Goal: Task Accomplishment & Management: Complete application form

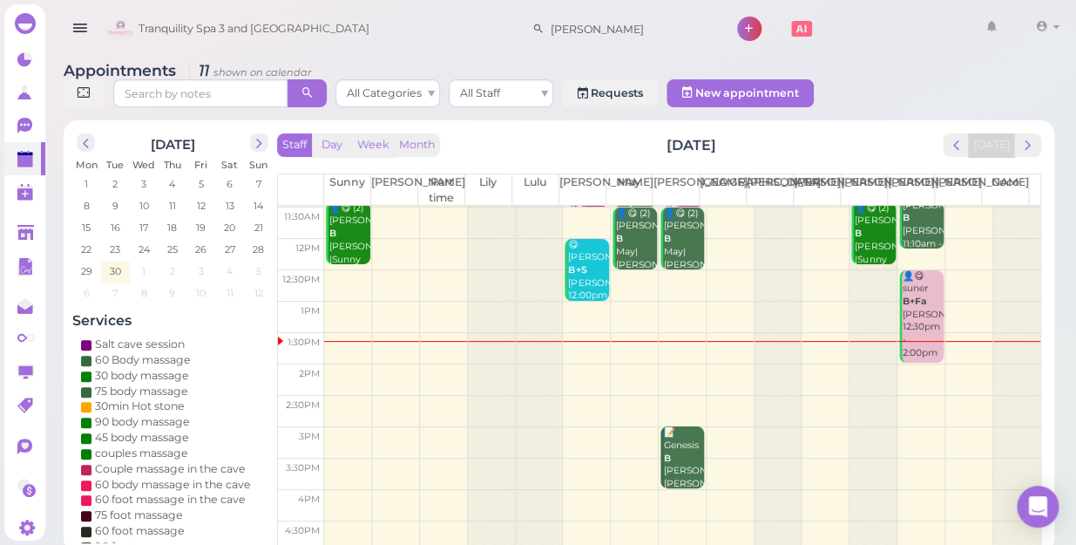
scroll to position [158, 0]
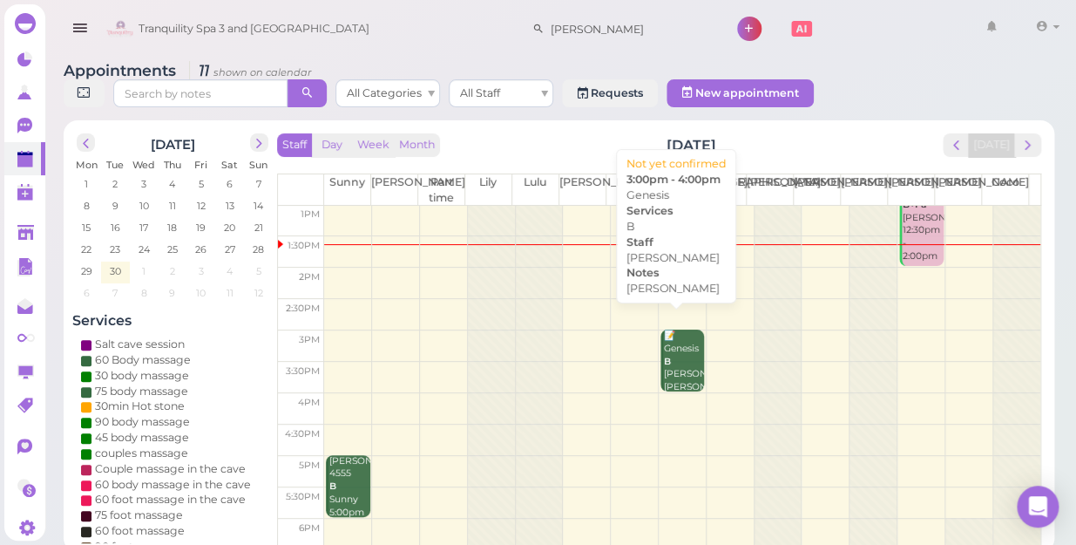
click at [678, 349] on div "📝 Genesis B [PERSON_NAME] [PERSON_NAME] 3:00pm - 4:00pm" at bounding box center [683, 380] width 41 height 103
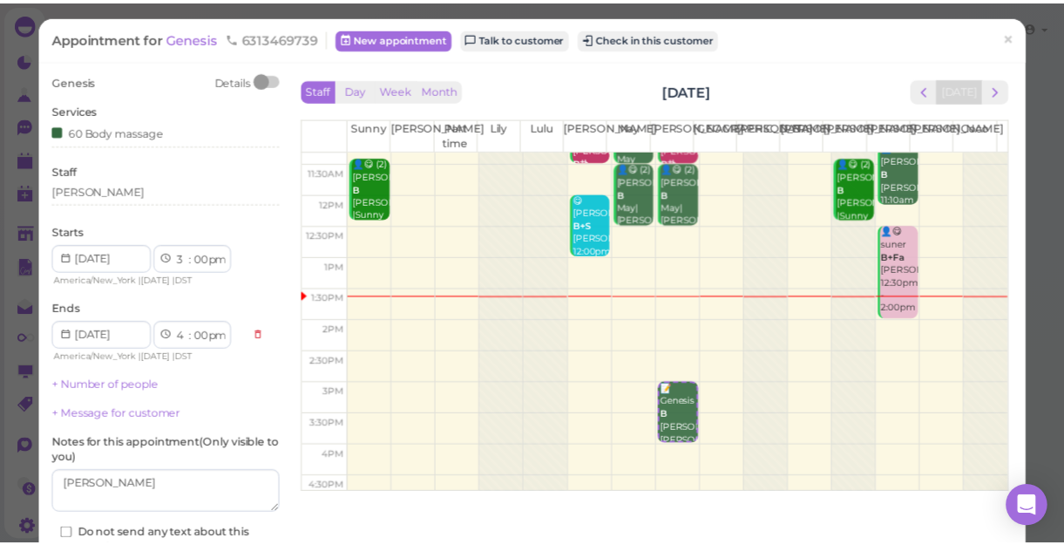
scroll to position [78, 0]
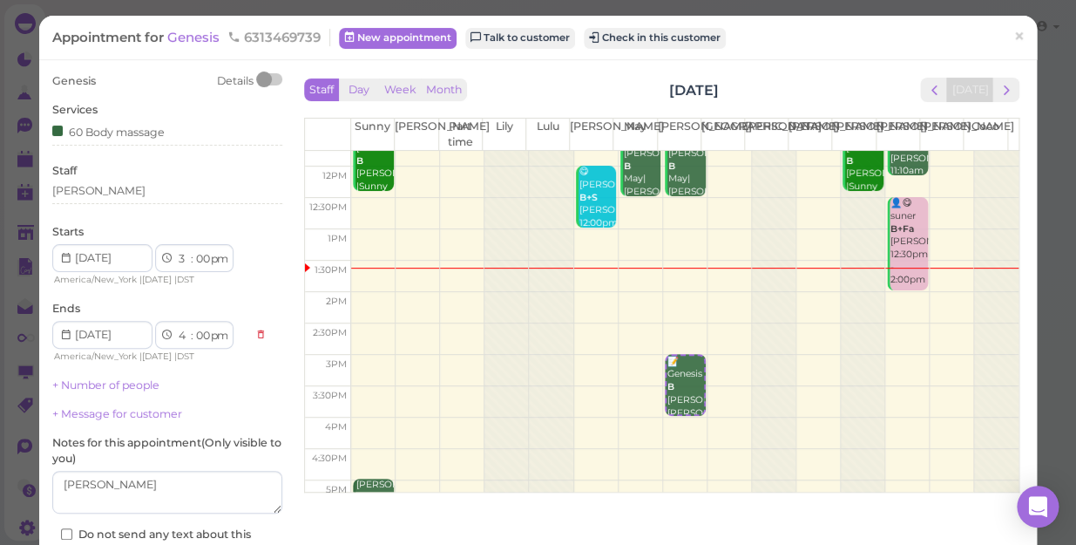
click at [372, 423] on td at bounding box center [684, 432] width 667 height 31
click at [372, 418] on td at bounding box center [684, 432] width 667 height 31
click at [1013, 35] on span "×" at bounding box center [1018, 36] width 11 height 24
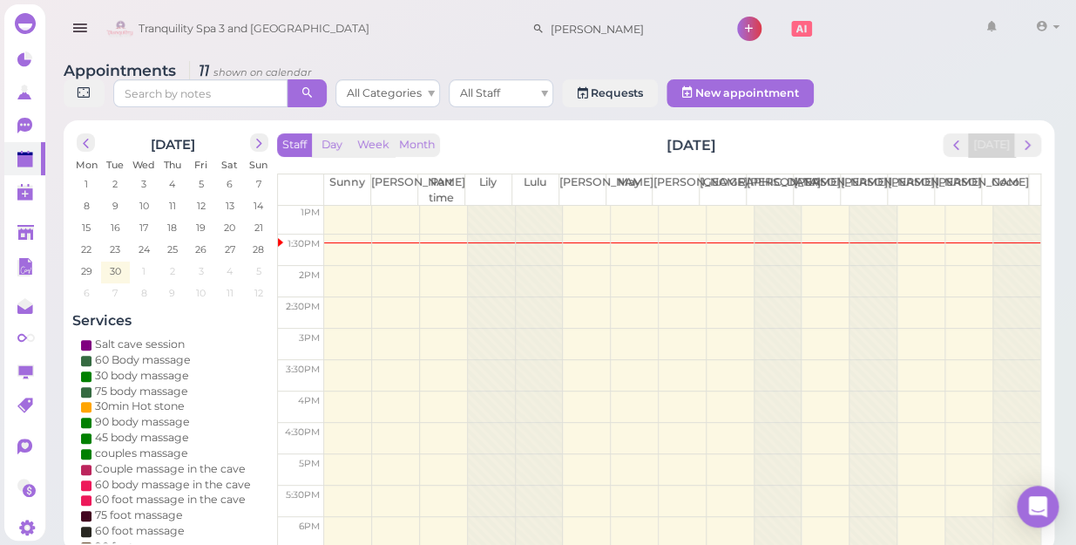
scroll to position [237, 0]
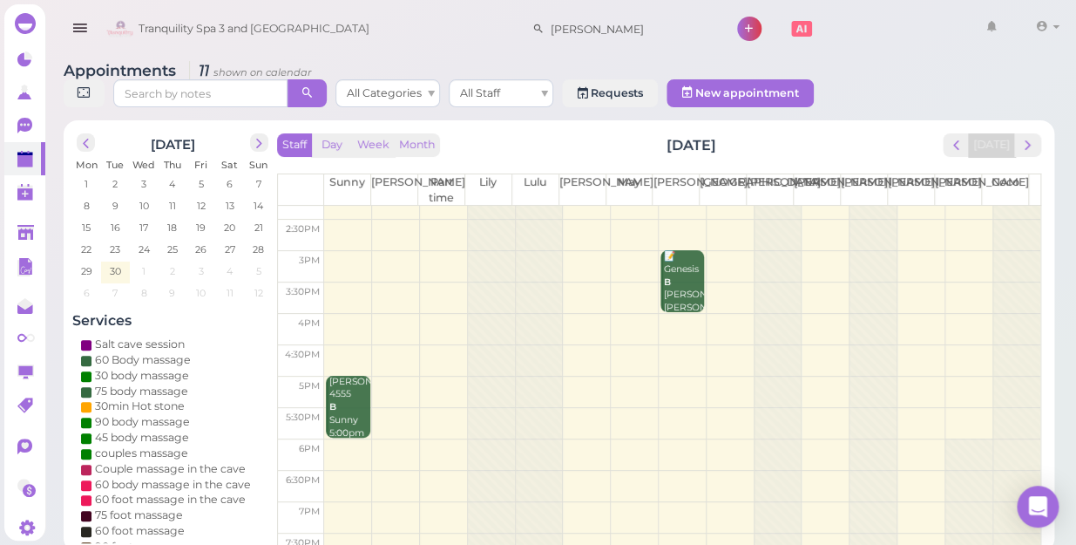
click at [341, 314] on td at bounding box center [682, 329] width 716 height 31
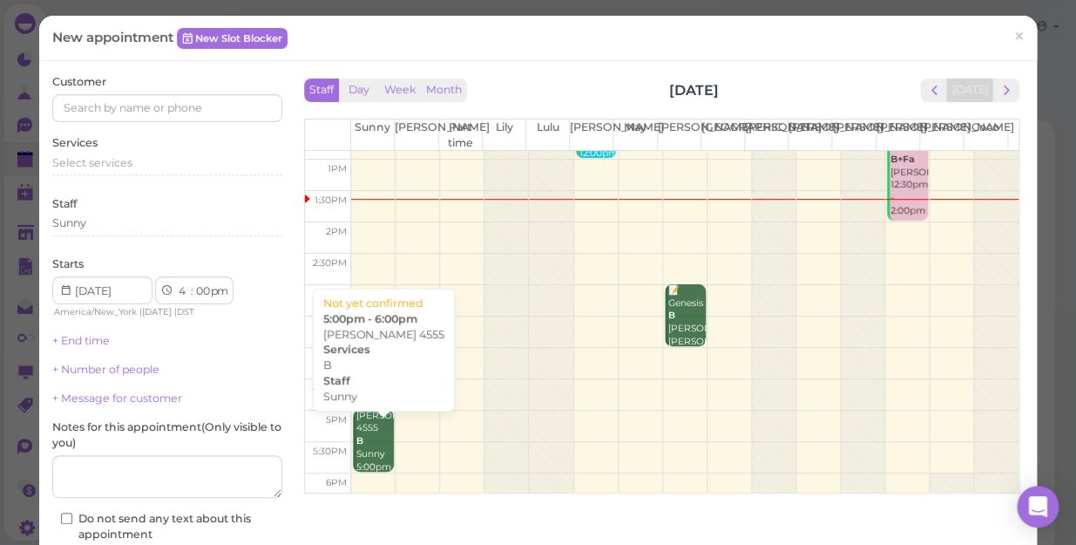
scroll to position [158, 0]
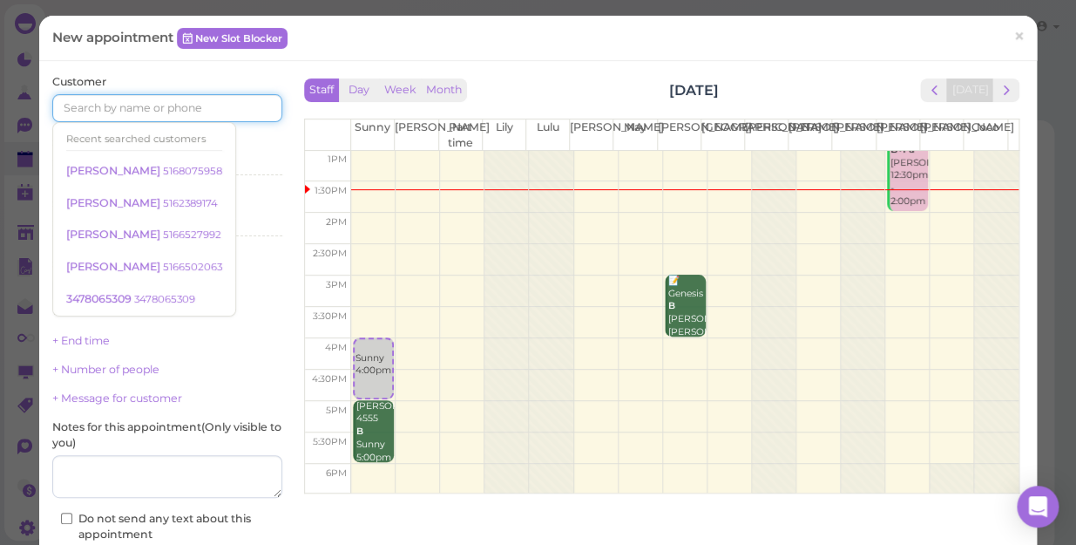
click at [147, 97] on input at bounding box center [167, 108] width 230 height 28
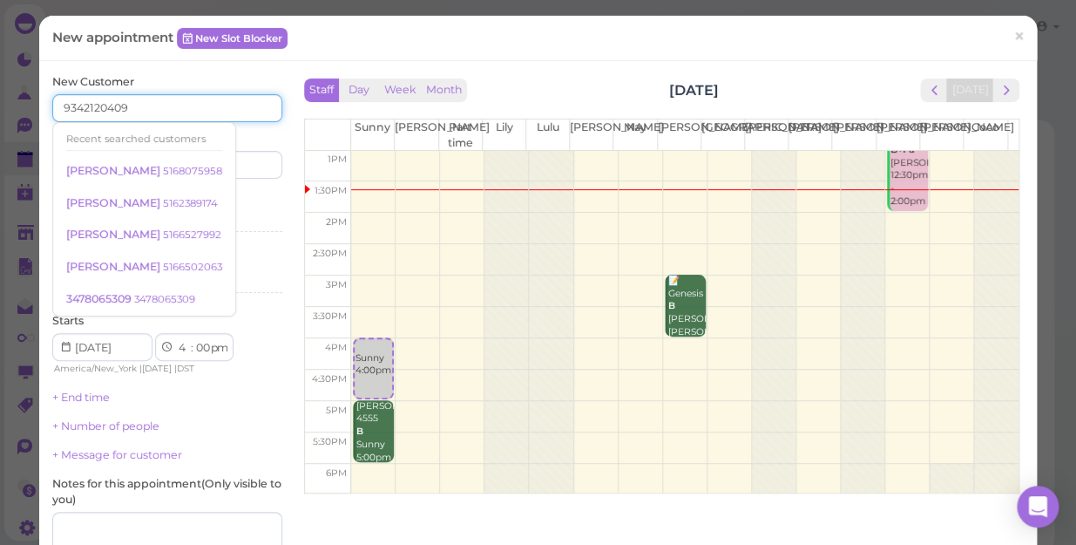
type input "9342120409"
click at [264, 161] on input at bounding box center [227, 165] width 111 height 28
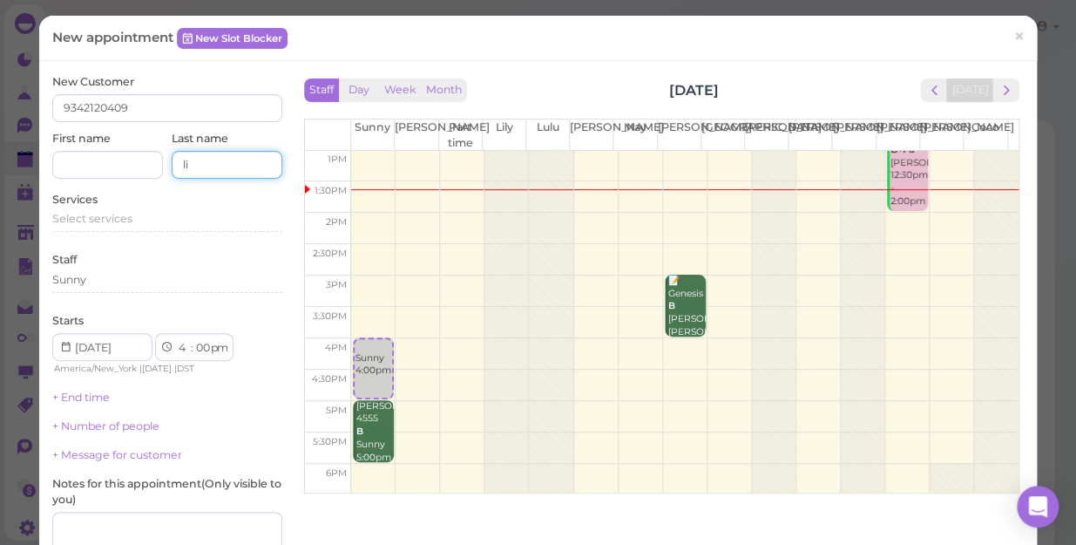
type input "l"
click at [93, 161] on input at bounding box center [107, 165] width 111 height 28
type input "livi"
click at [92, 218] on span "Select services" at bounding box center [92, 218] width 80 height 13
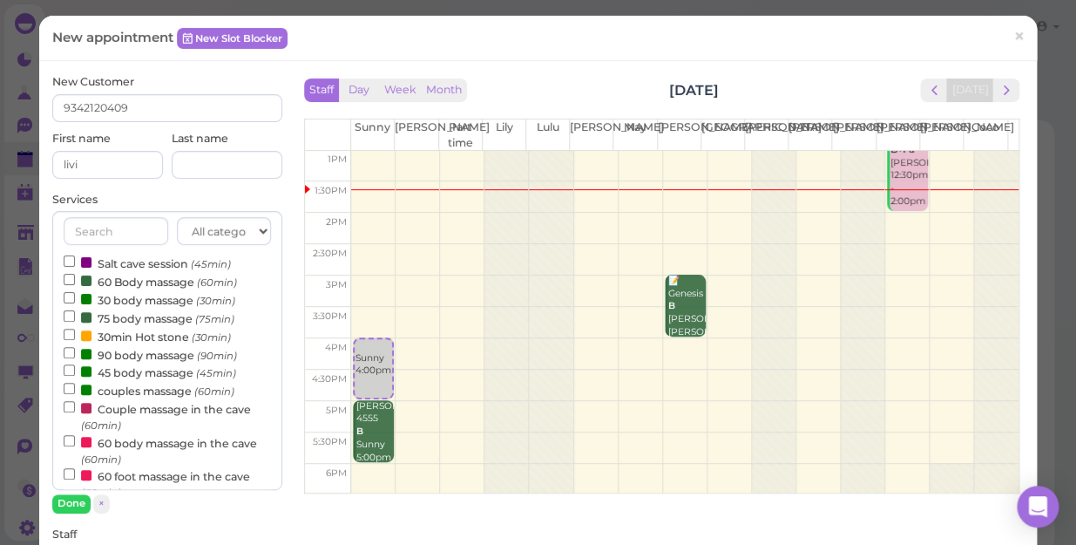
scroll to position [0, 0]
click at [139, 282] on label "60 Body massage (60min)" at bounding box center [150, 281] width 173 height 18
click at [75, 282] on input "60 Body massage (60min)" at bounding box center [69, 279] width 11 height 11
click at [70, 499] on button "Done" at bounding box center [71, 503] width 38 height 18
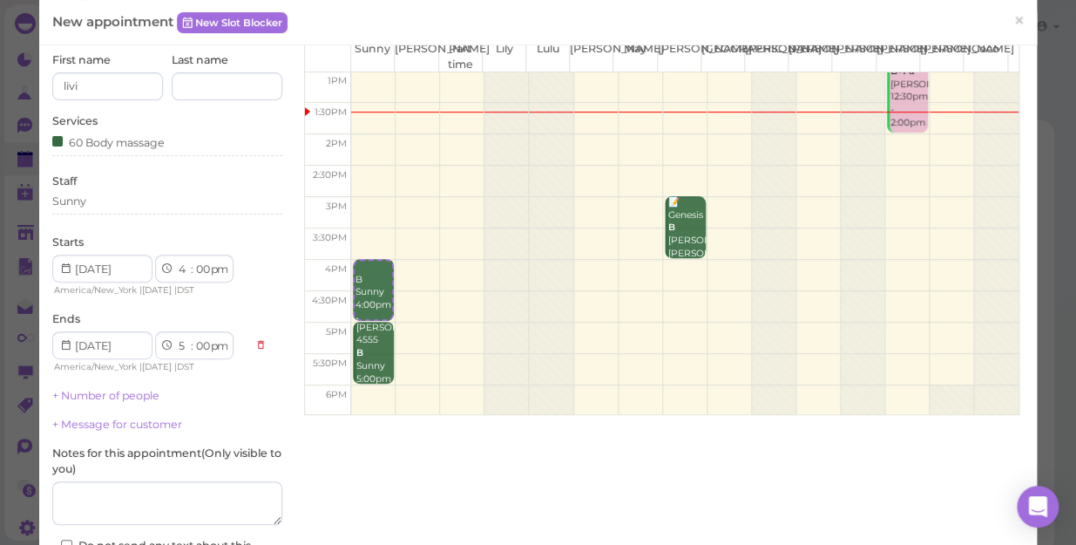
scroll to position [237, 0]
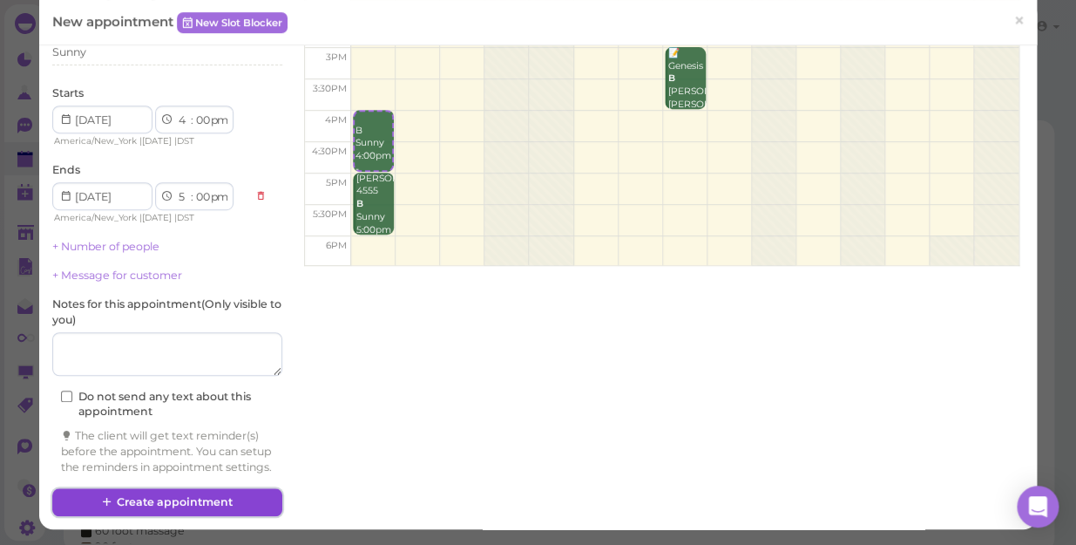
click at [166, 502] on button "Create appointment" at bounding box center [167, 502] width 230 height 28
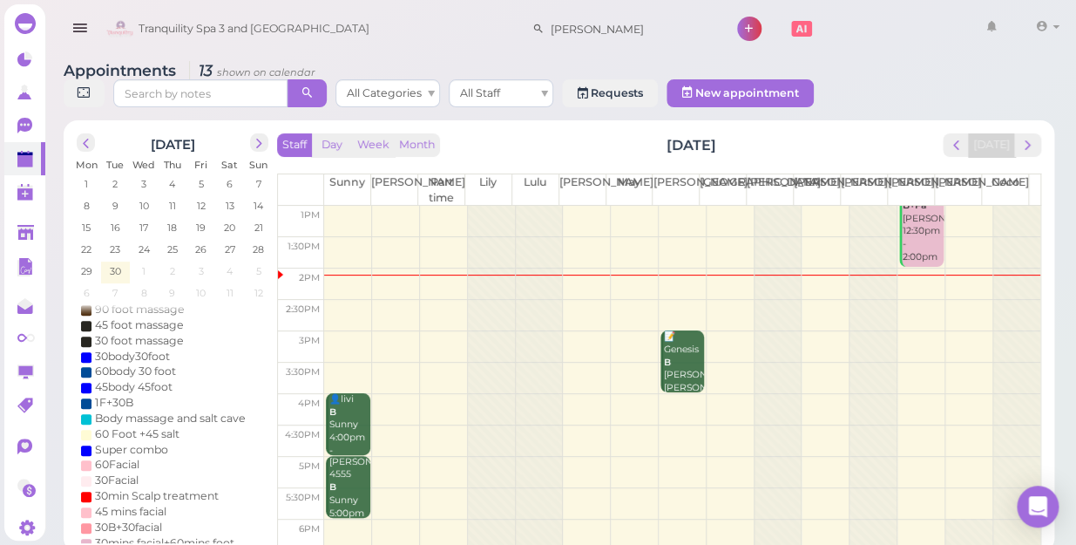
scroll to position [78, 0]
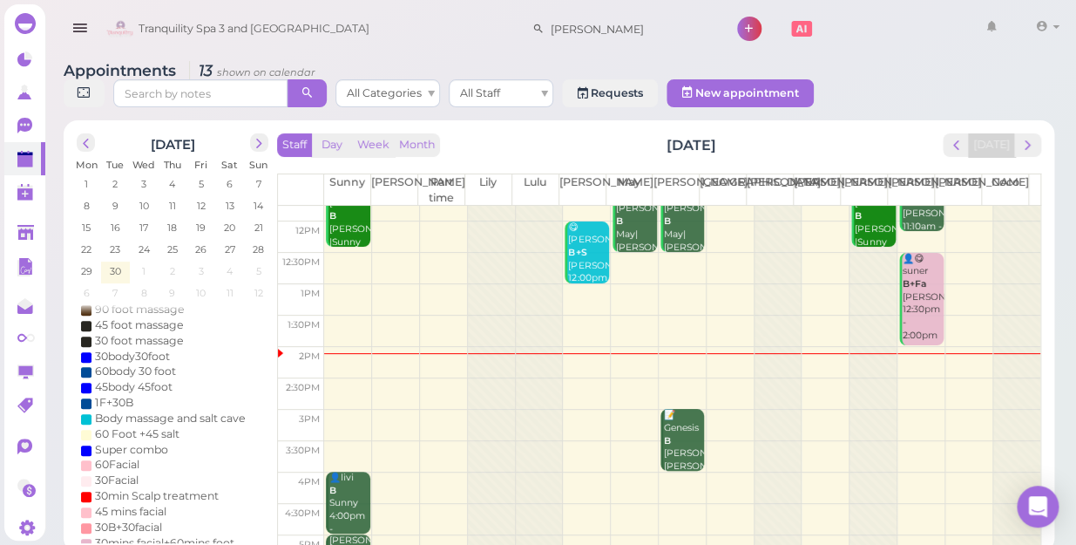
click at [955, 348] on td at bounding box center [682, 362] width 716 height 31
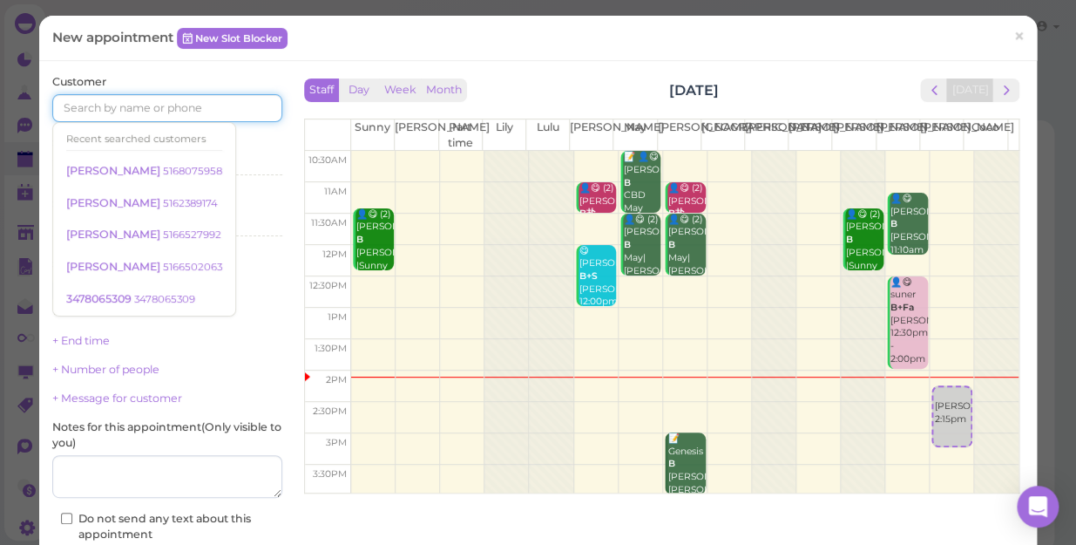
click at [183, 108] on input at bounding box center [167, 108] width 230 height 28
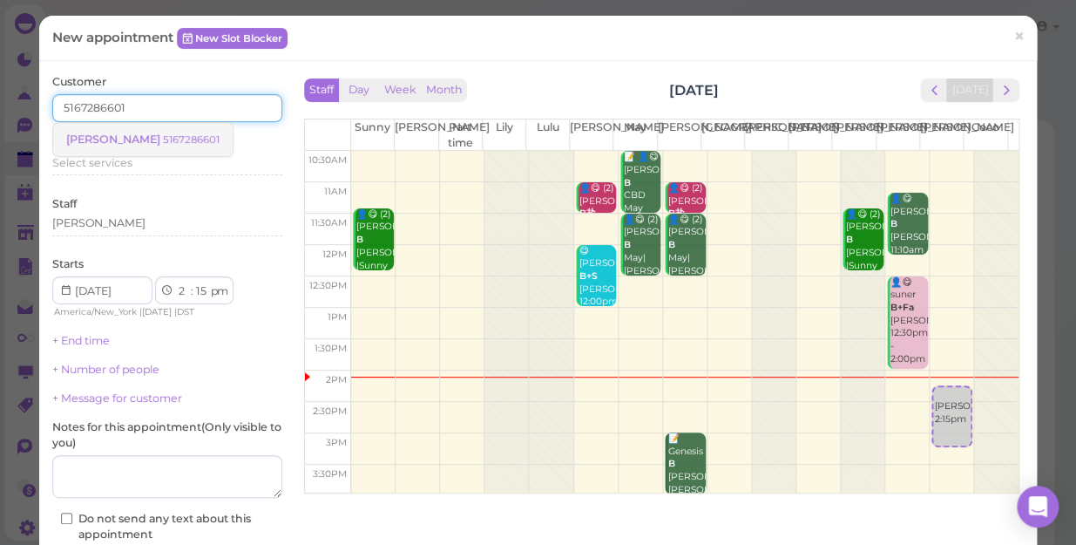
type input "5167286601"
click at [122, 131] on link "[PERSON_NAME] 5167286601" at bounding box center [142, 139] width 179 height 33
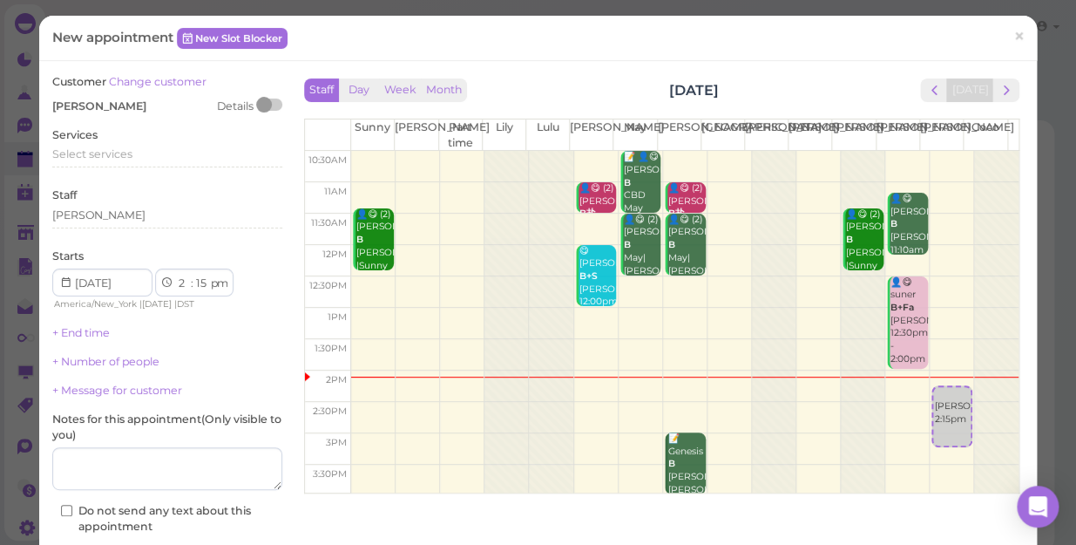
drag, startPoint x: 125, startPoint y: 132, endPoint x: 131, endPoint y: 139, distance: 9.9
click at [129, 136] on div "Services Select services" at bounding box center [167, 151] width 230 height 48
click at [200, 288] on select "00 05 10 15 20 25 30 35 40 45 50 55" at bounding box center [201, 283] width 17 height 18
select select "10"
click at [193, 274] on select "00 05 10 15 20 25 30 35 40 45 50 55" at bounding box center [201, 283] width 17 height 18
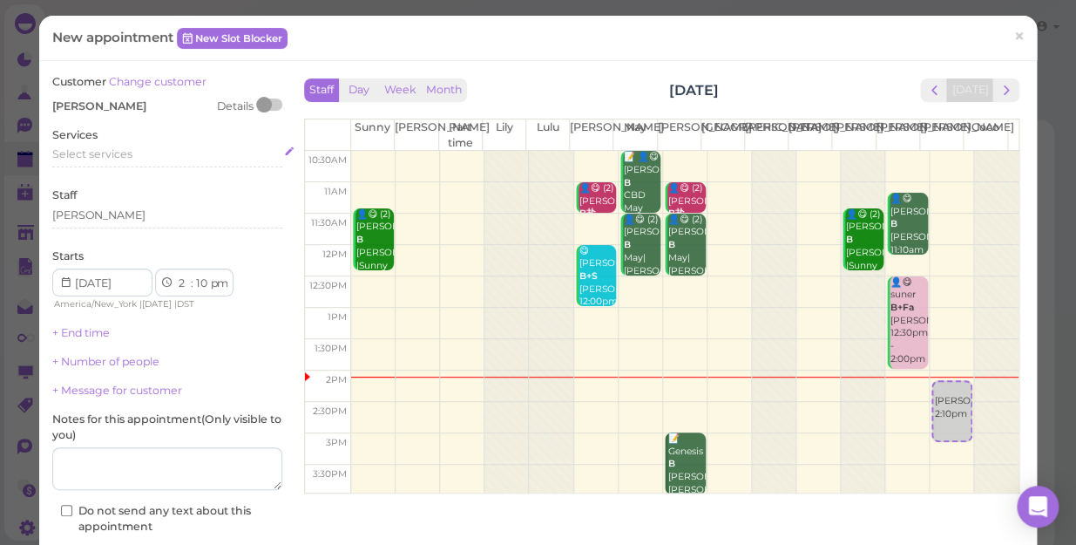
click at [118, 154] on span "Select services" at bounding box center [92, 153] width 80 height 13
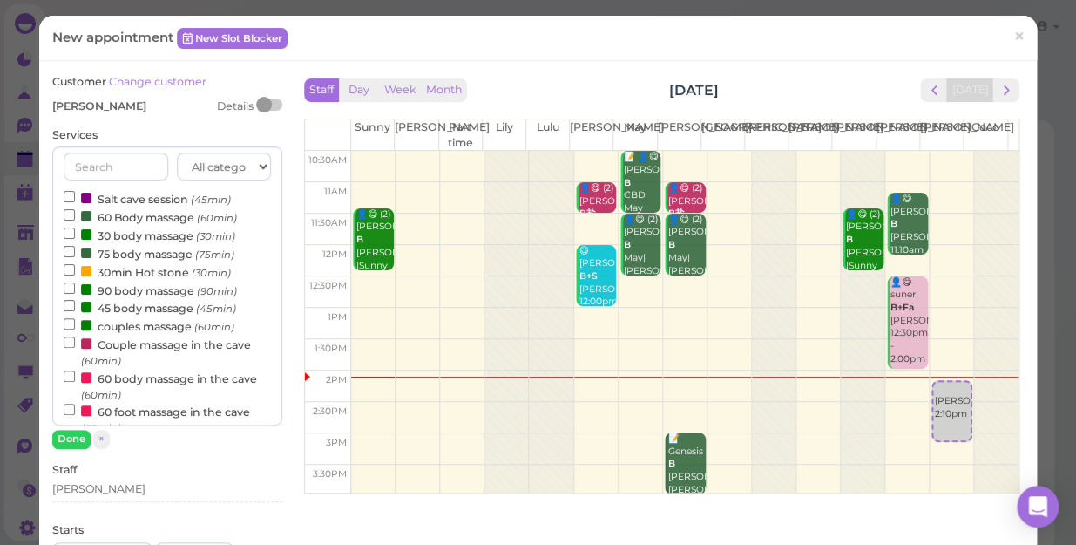
click at [136, 217] on label "60 Body massage (60min)" at bounding box center [150, 216] width 173 height 18
click at [75, 217] on input "60 Body massage (60min)" at bounding box center [69, 214] width 11 height 11
click at [71, 436] on button "Done" at bounding box center [71, 439] width 38 height 18
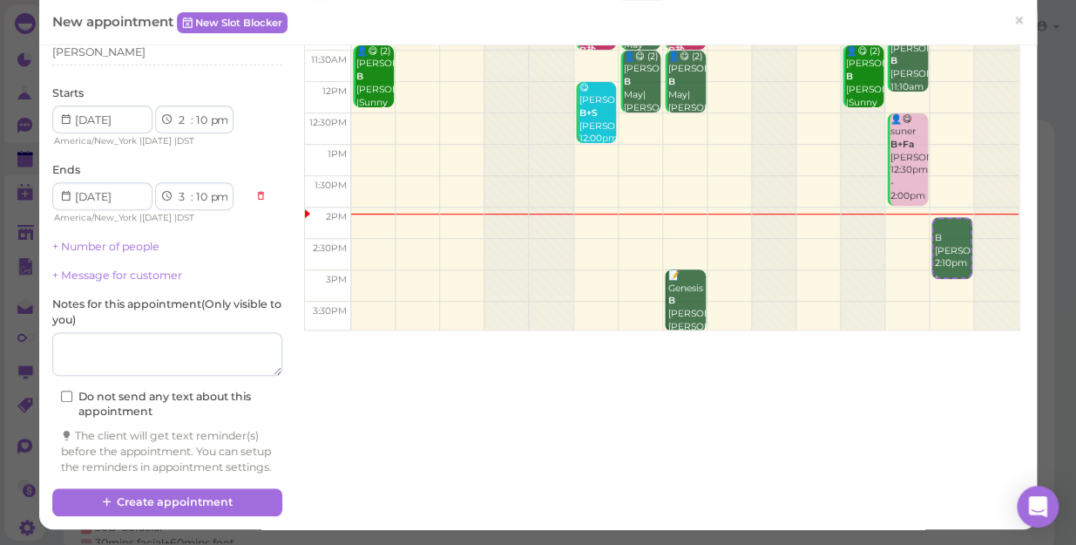
scroll to position [177, 0]
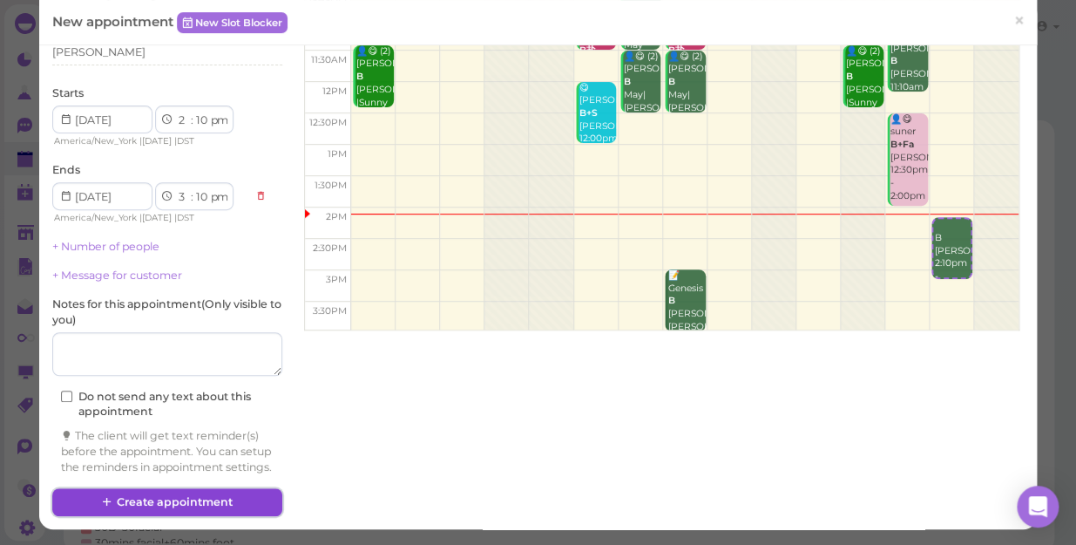
click at [159, 498] on button "Create appointment" at bounding box center [167, 502] width 230 height 28
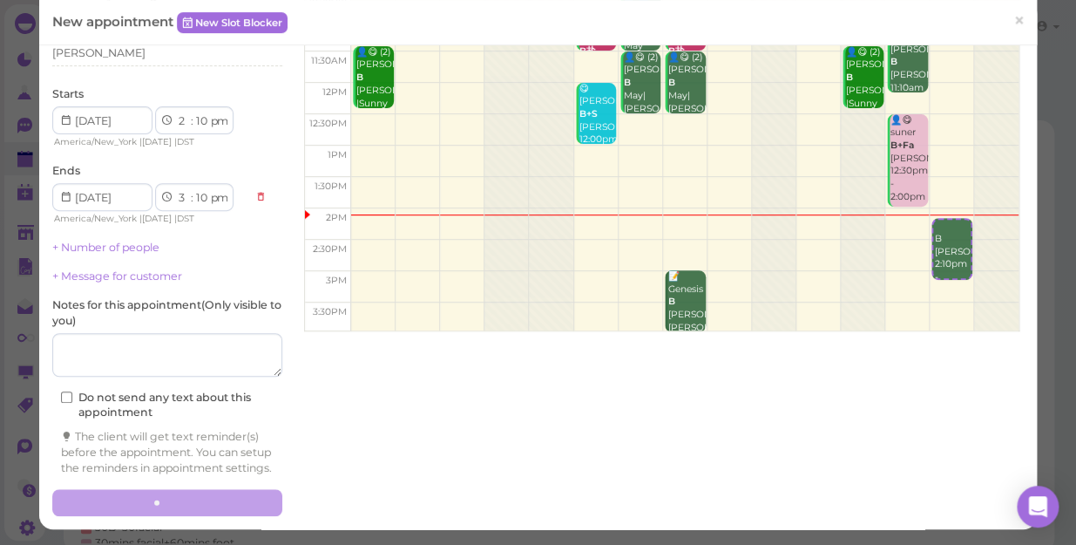
scroll to position [0, 0]
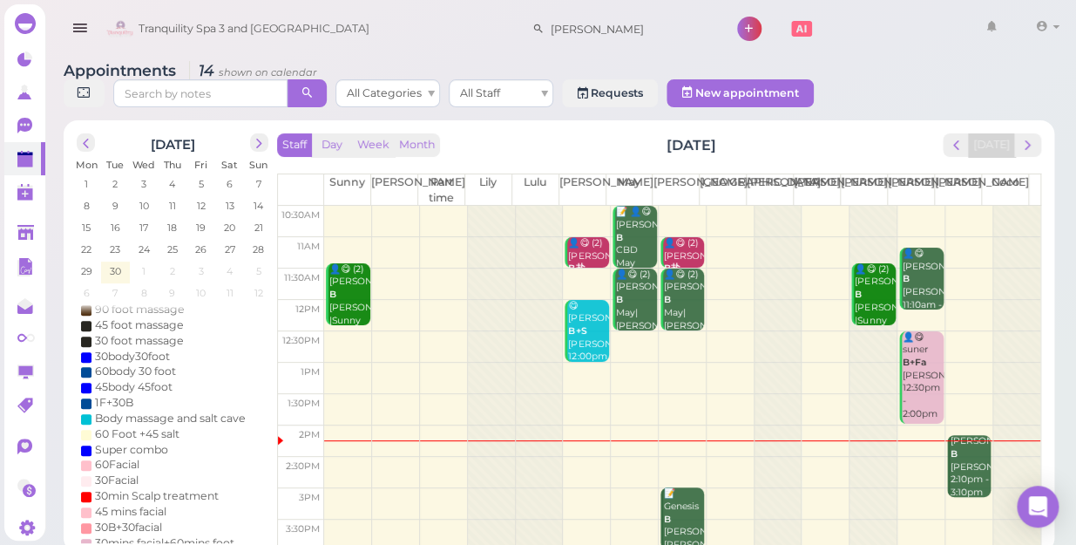
click at [727, 0] on div "Tranquility Spa 3 and [GEOGRAPHIC_DATA][PERSON_NAME][DATE] 1" at bounding box center [561, 24] width 1034 height 49
click at [807, 457] on td at bounding box center [682, 472] width 716 height 31
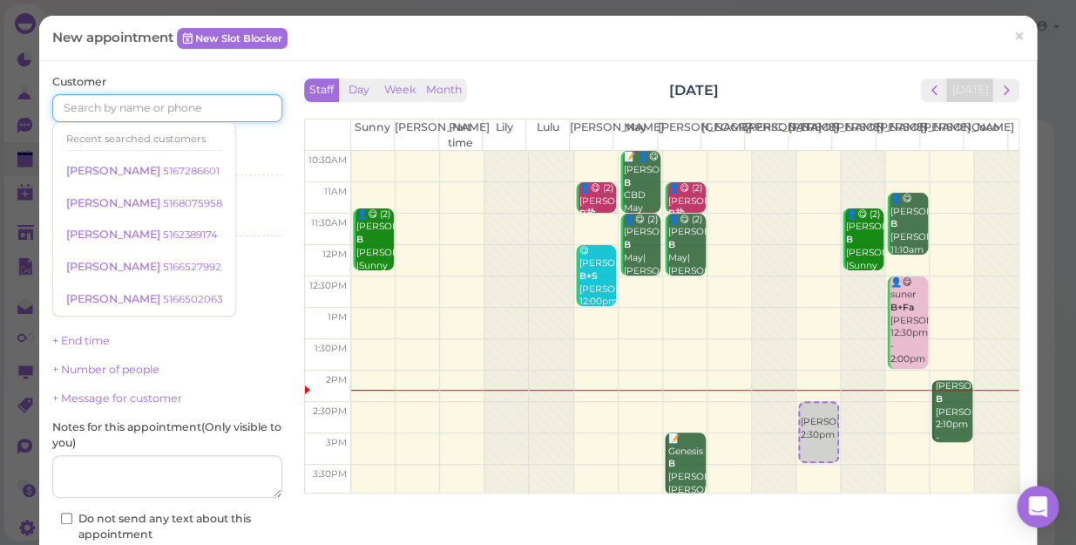
click at [162, 105] on input at bounding box center [167, 108] width 230 height 28
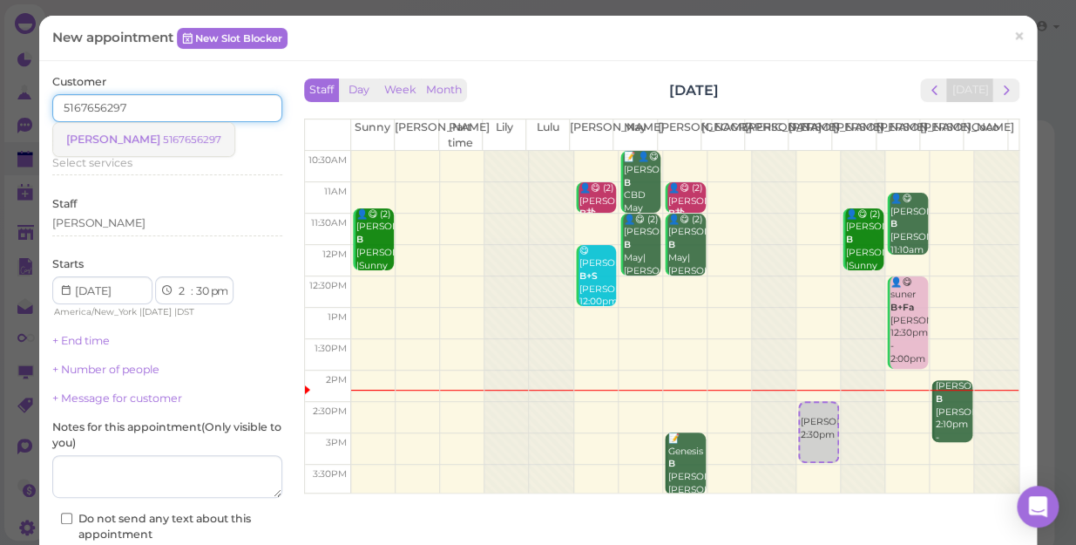
type input "5167656297"
click at [122, 147] on link "[PERSON_NAME] 5167656297" at bounding box center [143, 139] width 181 height 33
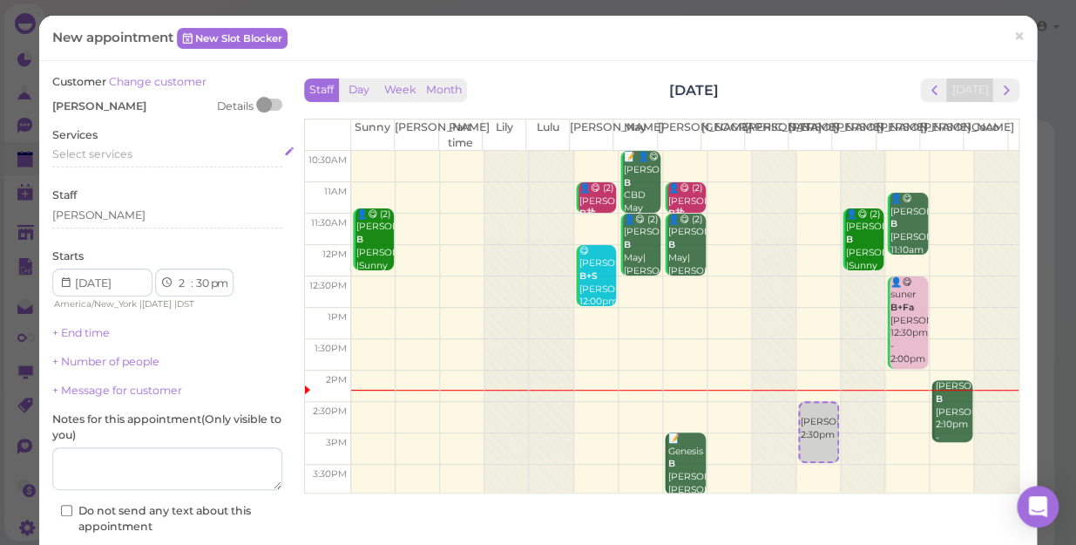
click at [105, 156] on span "Select services" at bounding box center [92, 153] width 80 height 13
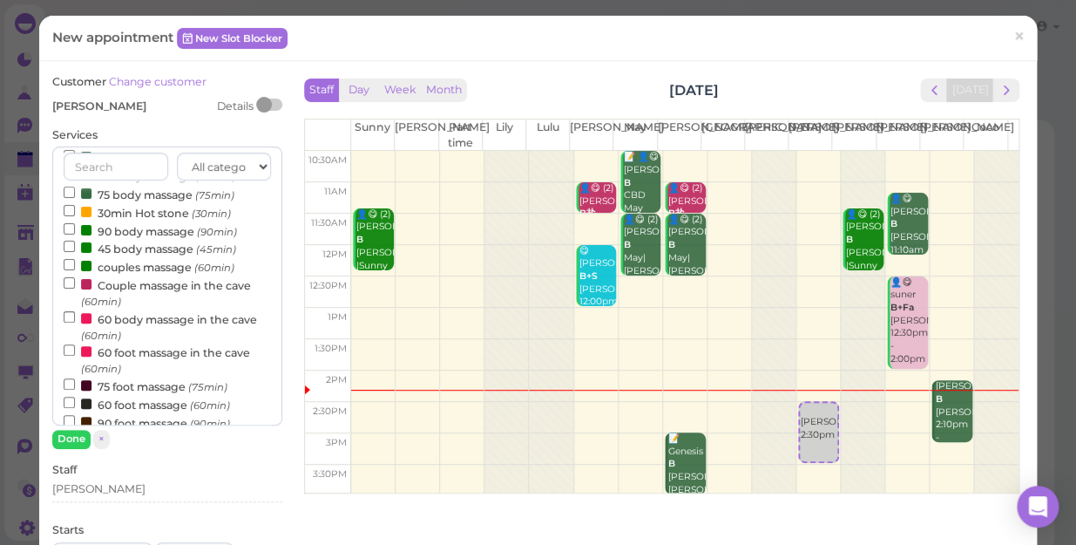
scroll to position [158, 0]
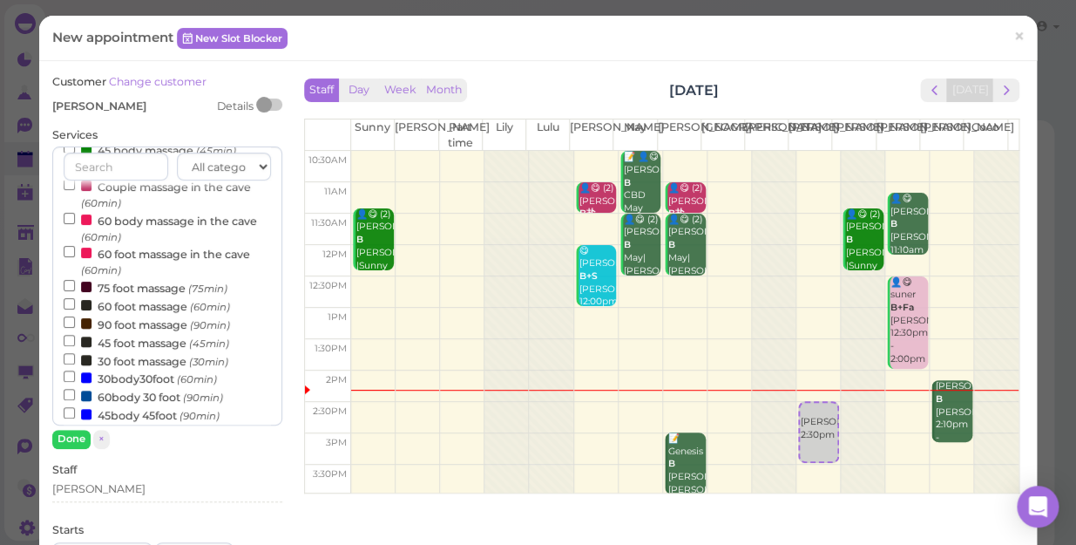
click at [126, 306] on label "60 foot massage (60min)" at bounding box center [147, 305] width 166 height 18
click at [75, 306] on input "60 foot massage (60min)" at bounding box center [69, 303] width 11 height 11
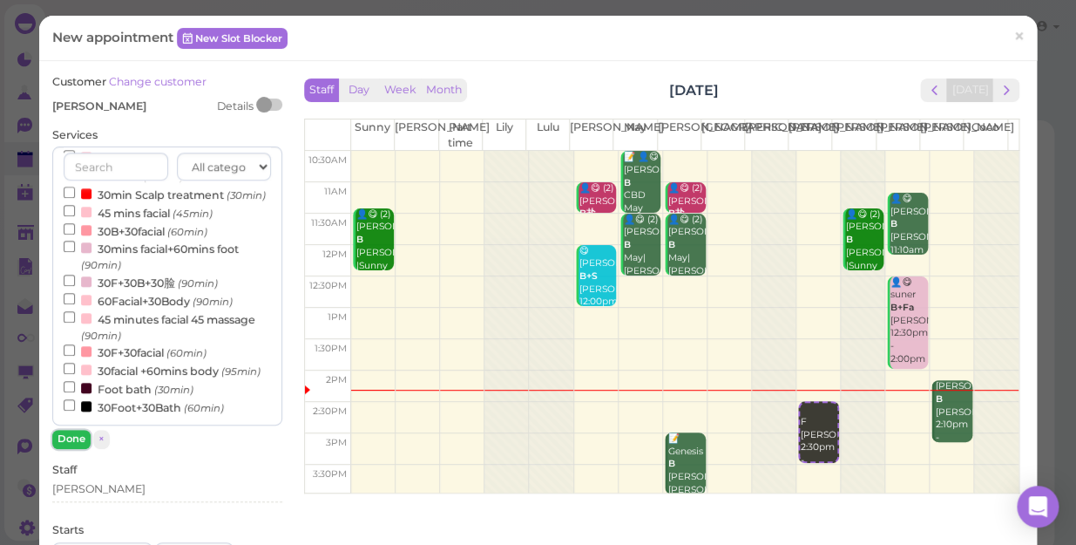
click at [67, 437] on button "Done" at bounding box center [71, 439] width 38 height 18
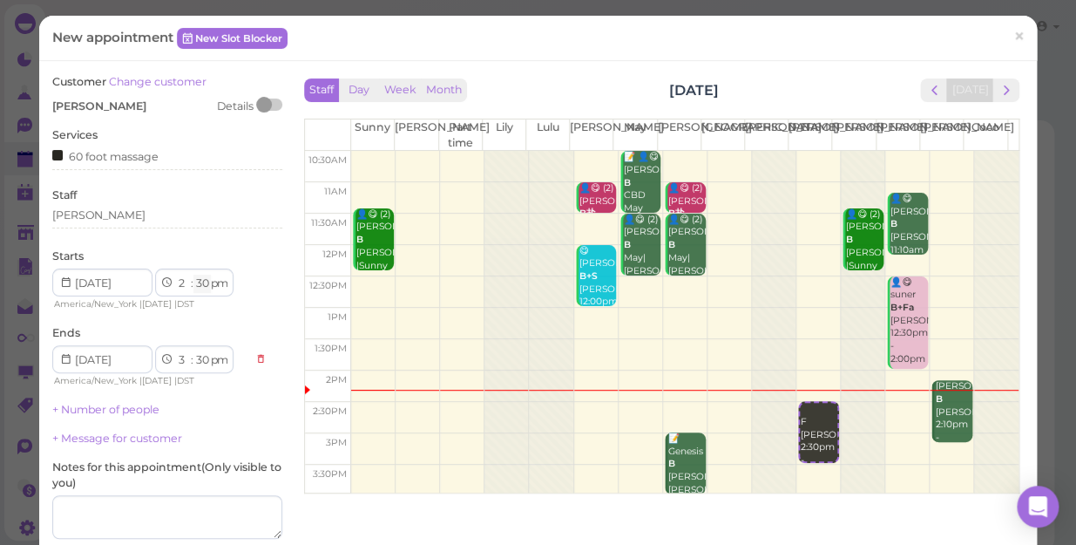
click at [202, 285] on select "00 05 10 15 20 25 30 35 40 45 50 55" at bounding box center [201, 283] width 17 height 18
select select "45"
click at [193, 274] on select "00 05 10 15 20 25 30 35 40 45 50 55" at bounding box center [201, 283] width 17 height 18
select select "45"
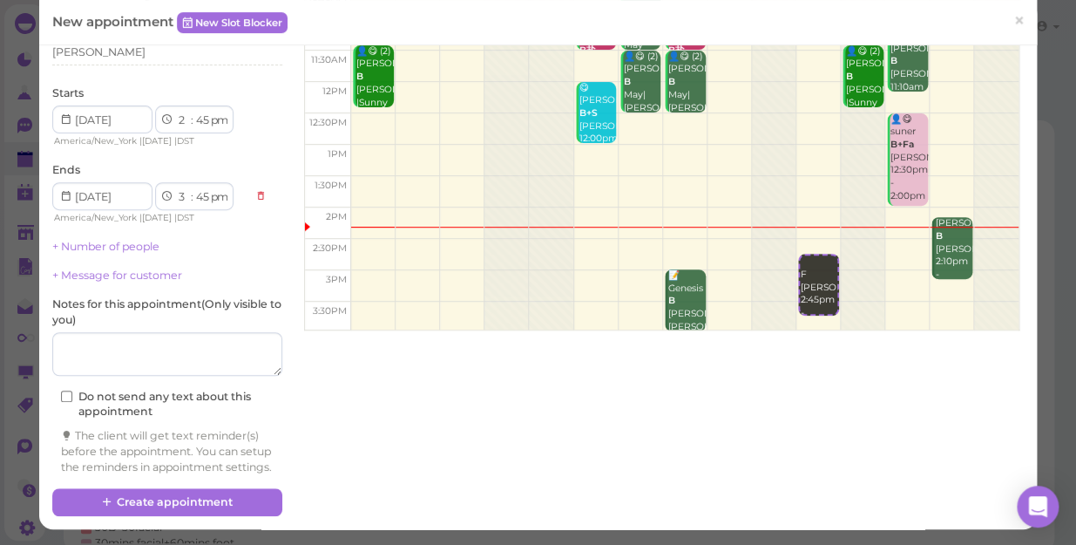
scroll to position [177, 0]
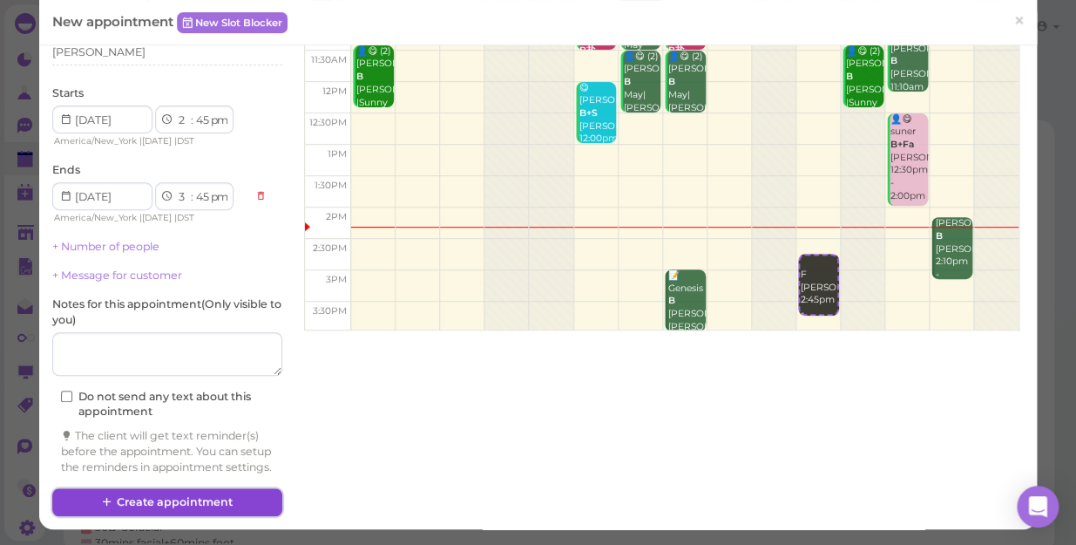
click at [159, 503] on button "Create appointment" at bounding box center [167, 502] width 230 height 28
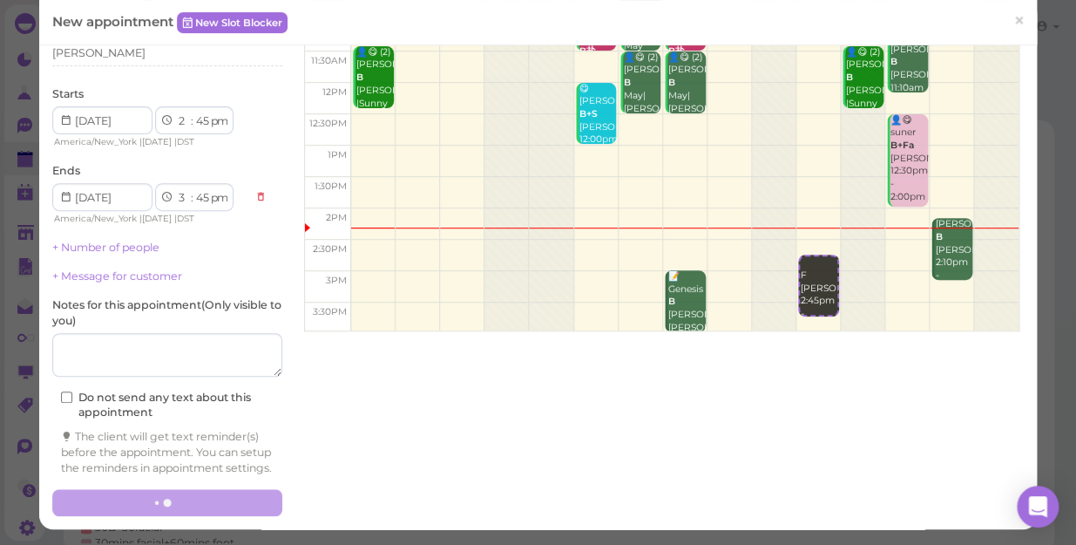
scroll to position [0, 0]
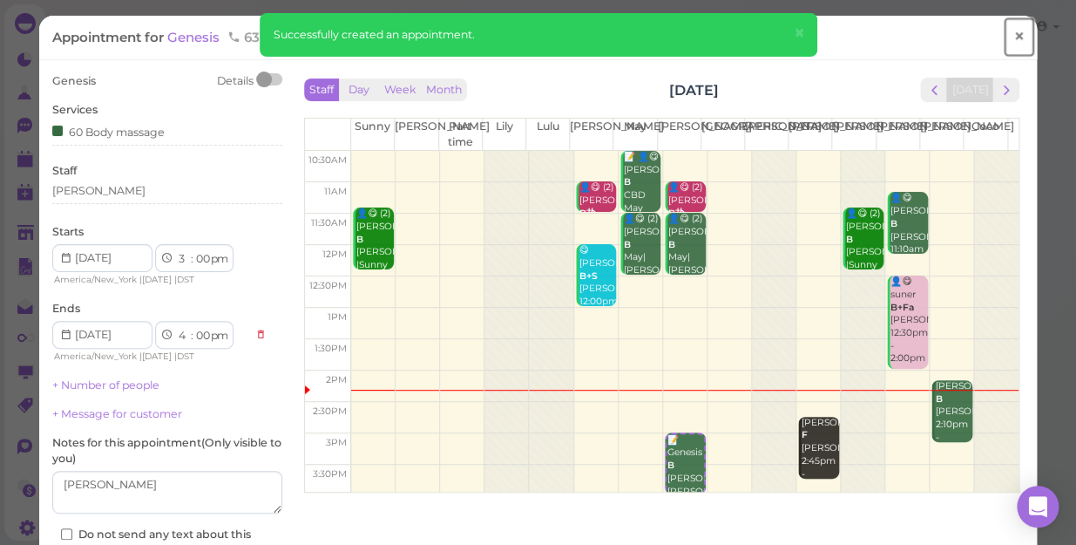
click at [1013, 30] on span "×" at bounding box center [1018, 36] width 11 height 24
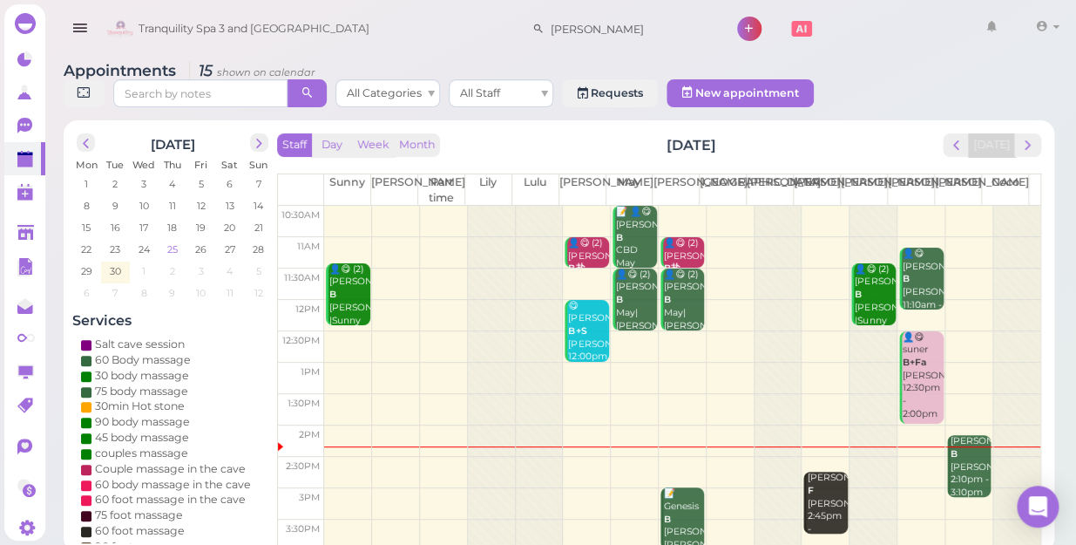
click at [174, 241] on span "25" at bounding box center [173, 249] width 14 height 16
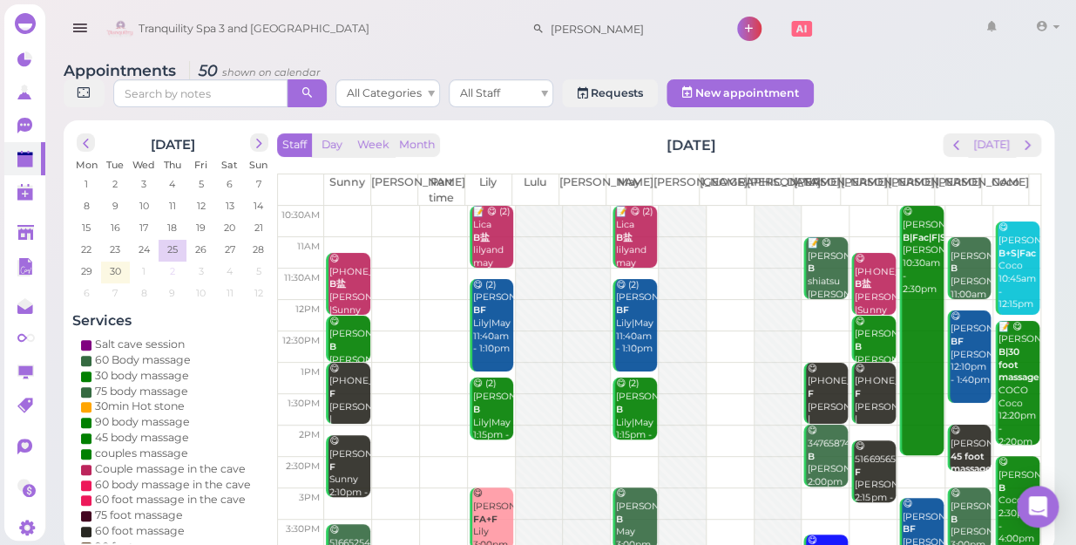
click at [174, 263] on span "2" at bounding box center [172, 271] width 9 height 16
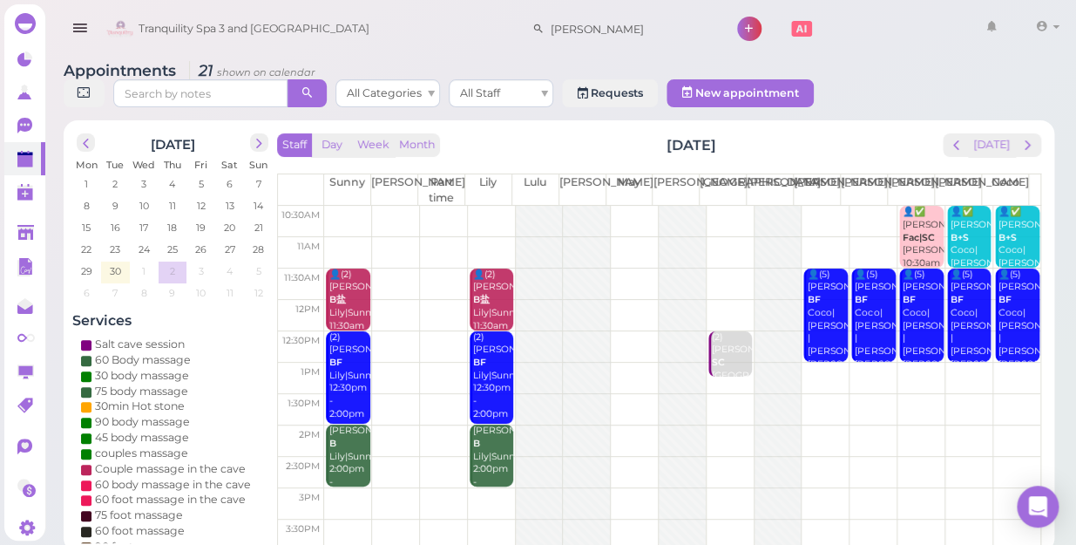
click at [760, 287] on div at bounding box center [777, 534] width 47 height 656
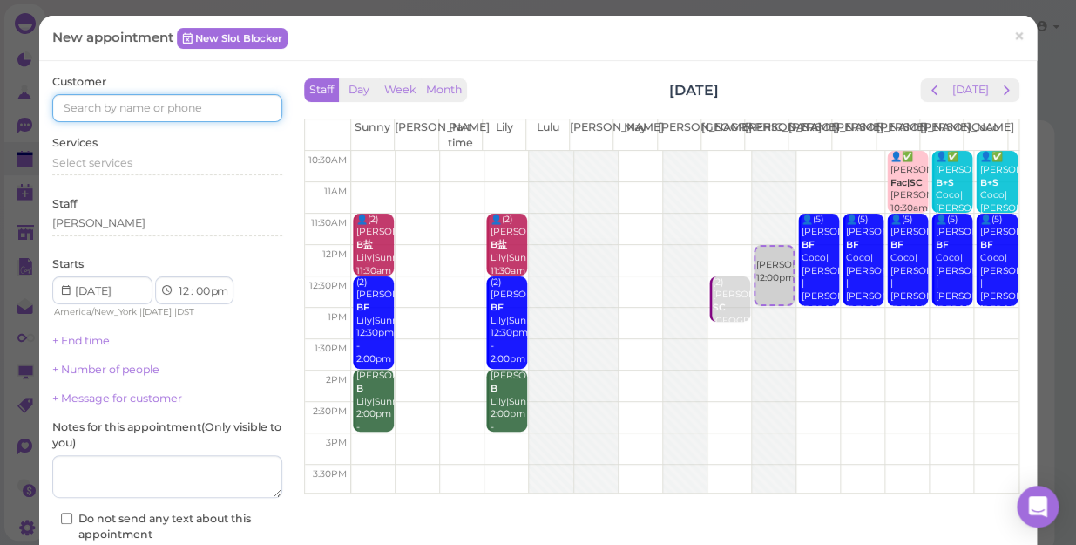
click at [223, 110] on input at bounding box center [167, 108] width 230 height 28
type input "5166377861"
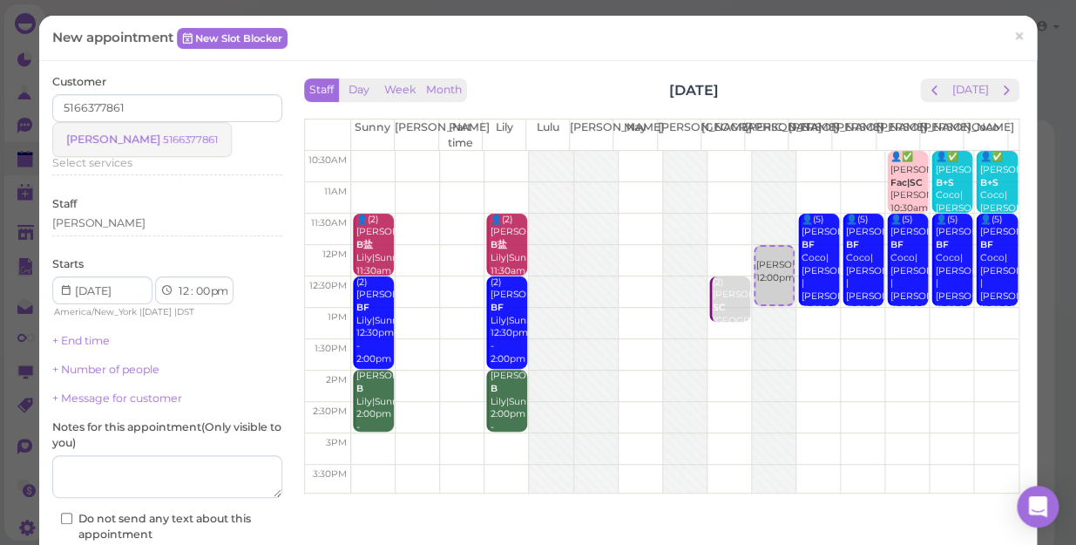
click at [163, 137] on small "5166377861" at bounding box center [190, 139] width 55 height 12
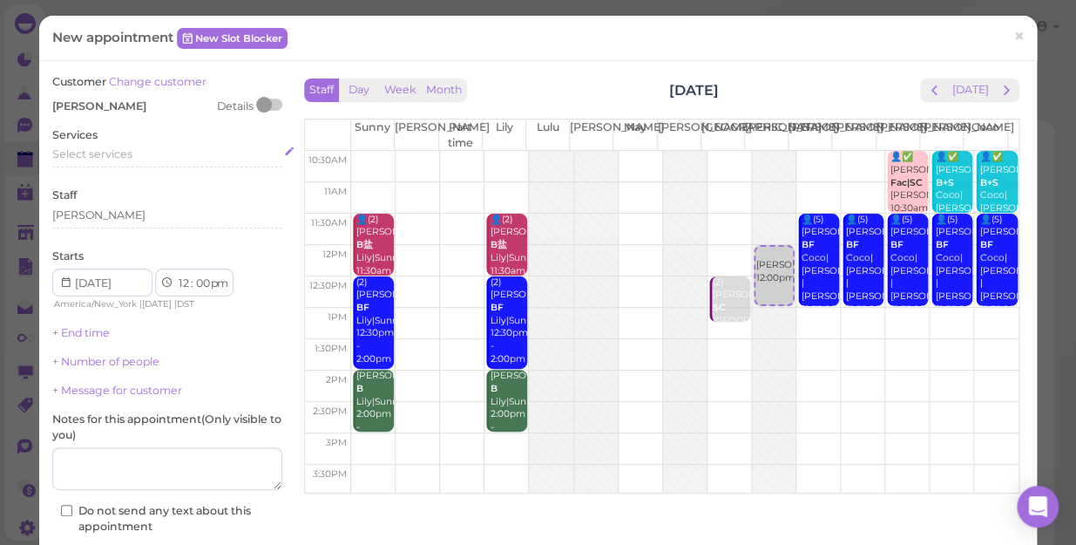
click at [95, 151] on span "Select services" at bounding box center [92, 153] width 80 height 13
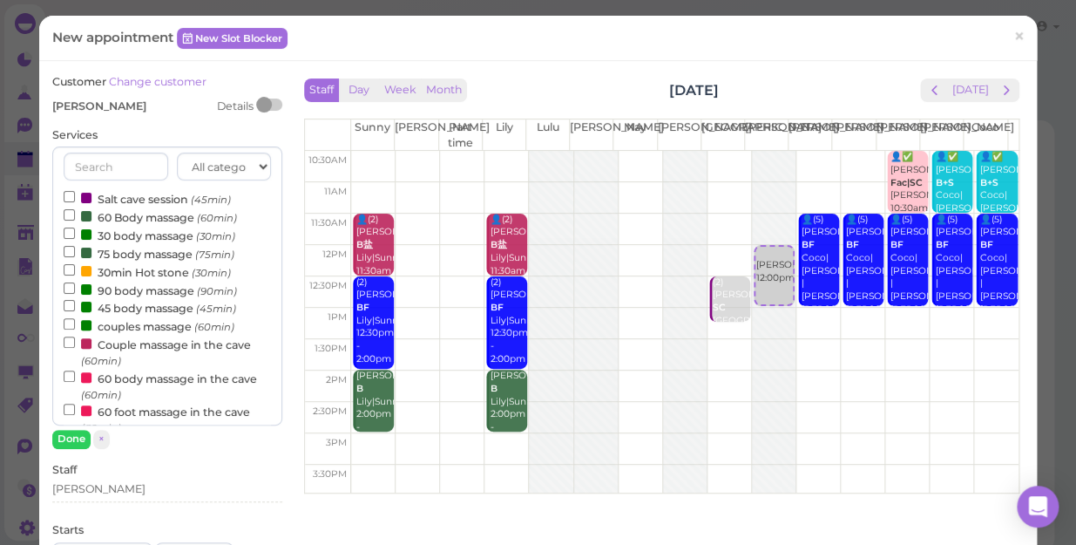
click at [129, 220] on label "60 Body massage (60min)" at bounding box center [150, 216] width 173 height 18
click at [75, 220] on input "60 Body massage (60min)" at bounding box center [69, 214] width 11 height 11
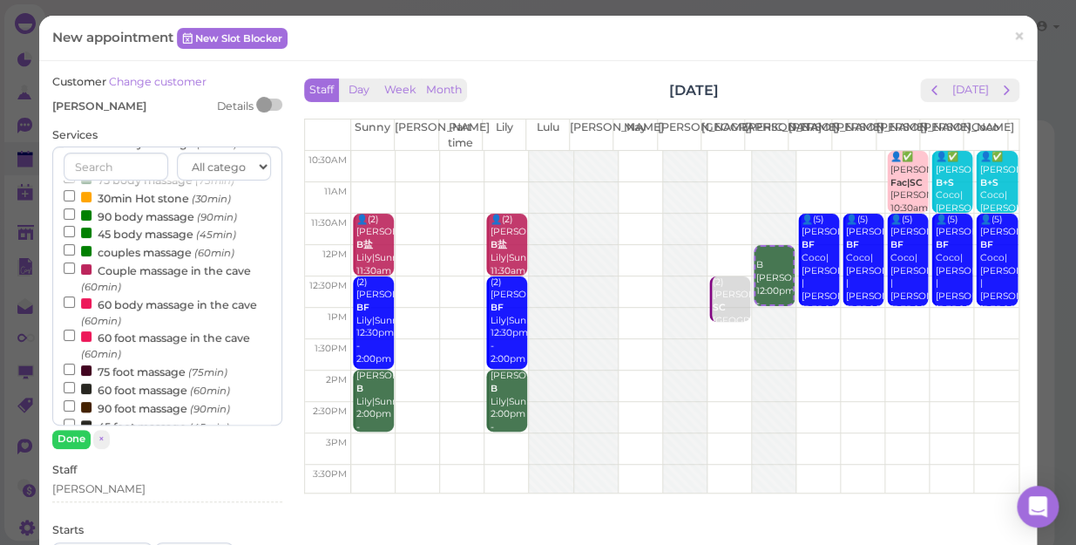
scroll to position [158, 0]
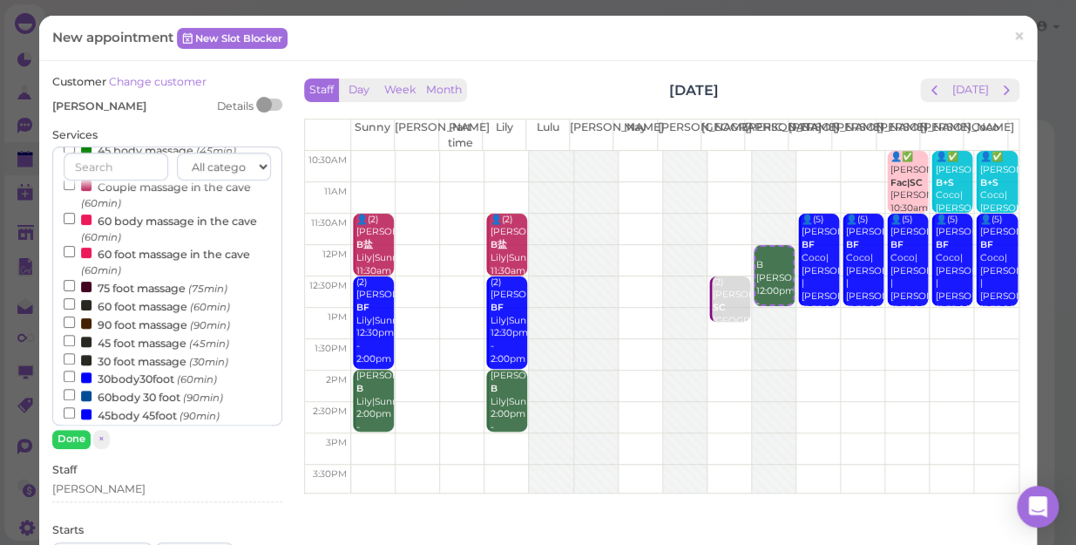
click at [127, 309] on label "60 foot massage (60min)" at bounding box center [147, 305] width 166 height 18
click at [75, 309] on input "60 foot massage (60min)" at bounding box center [69, 303] width 11 height 11
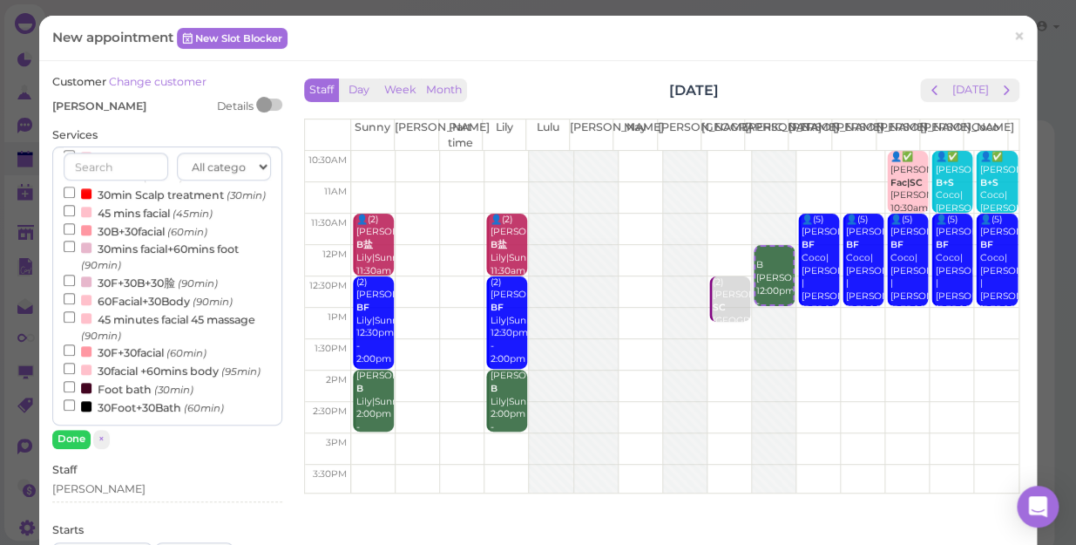
select select "2"
click at [66, 439] on button "Done" at bounding box center [71, 439] width 38 height 18
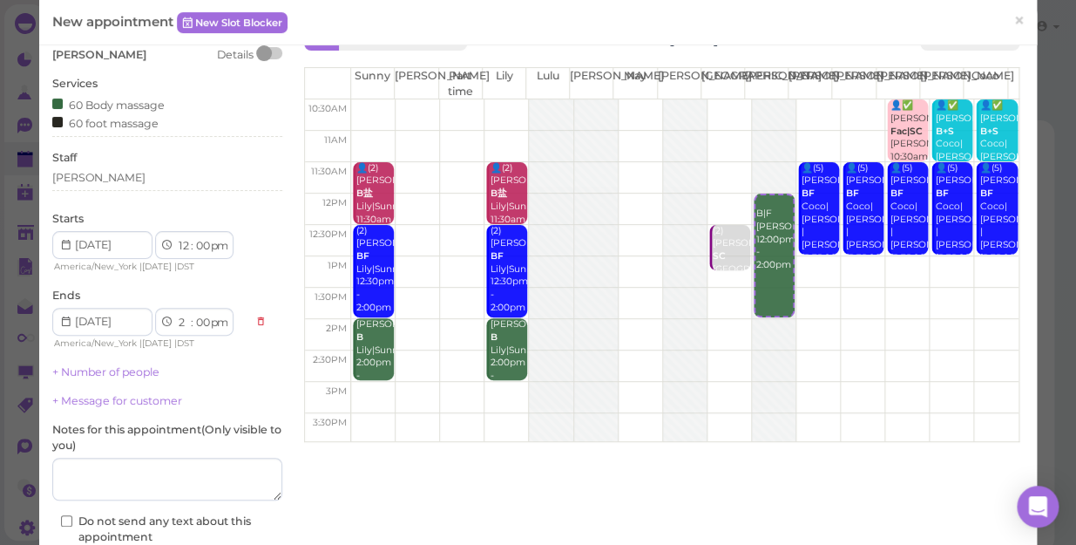
scroll to position [78, 0]
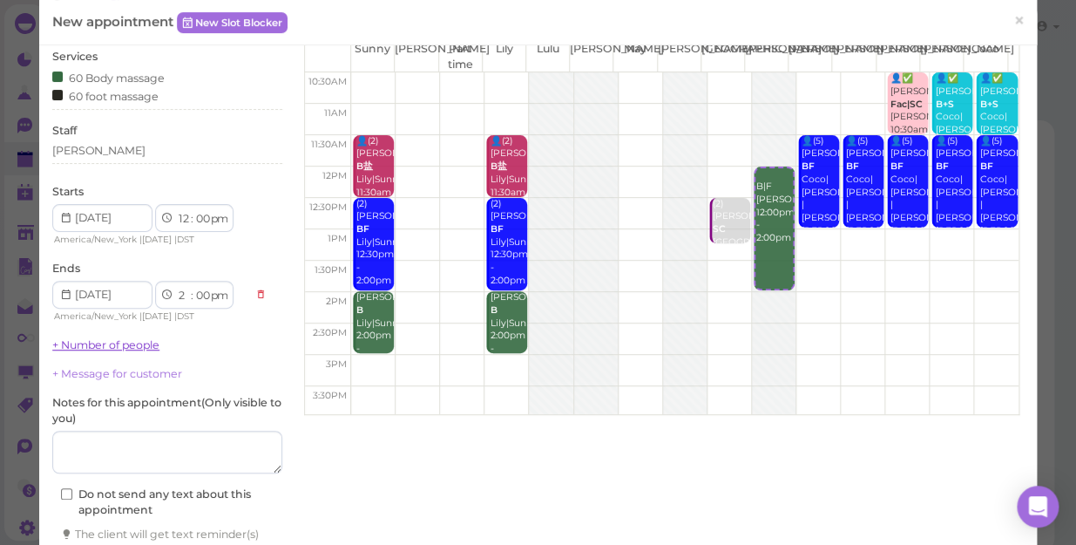
click at [95, 345] on link "+ Number of people" at bounding box center [105, 344] width 107 height 13
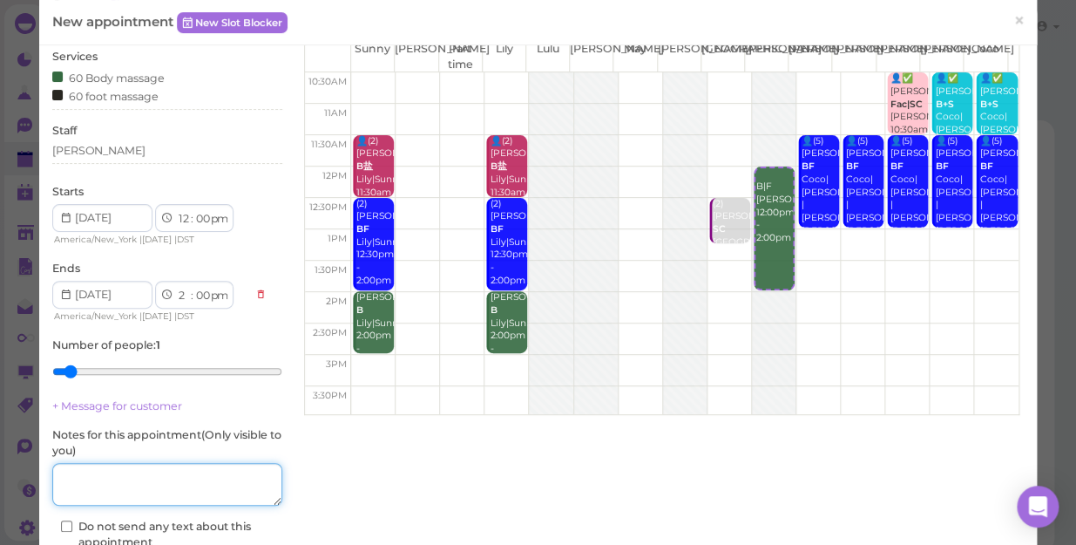
click at [132, 482] on textarea at bounding box center [167, 485] width 230 height 44
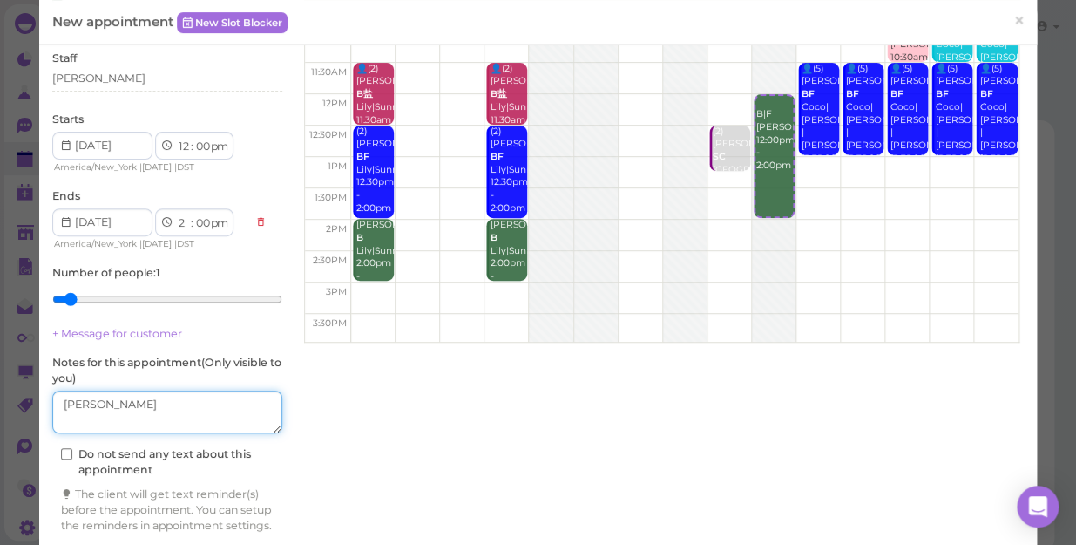
scroll to position [223, 0]
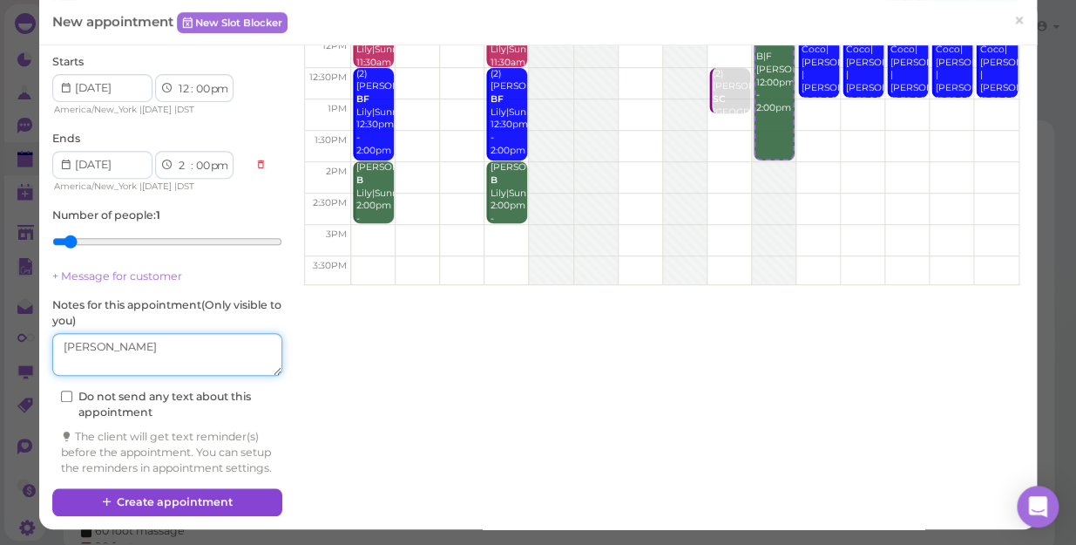
type textarea "[PERSON_NAME]"
click at [211, 502] on button "Create appointment" at bounding box center [167, 502] width 230 height 28
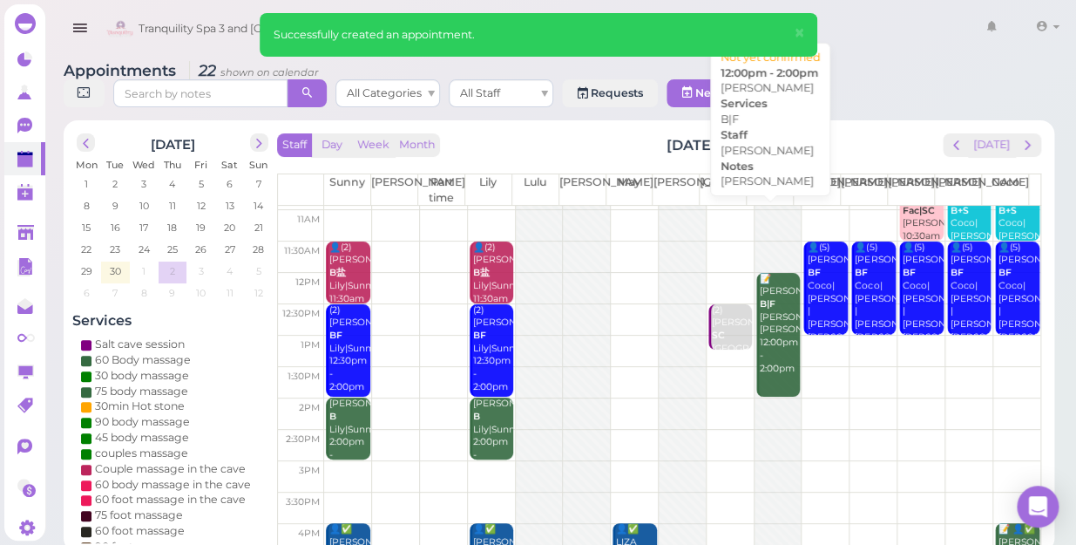
scroll to position [0, 0]
